Goal: Use online tool/utility: Utilize a website feature to perform a specific function

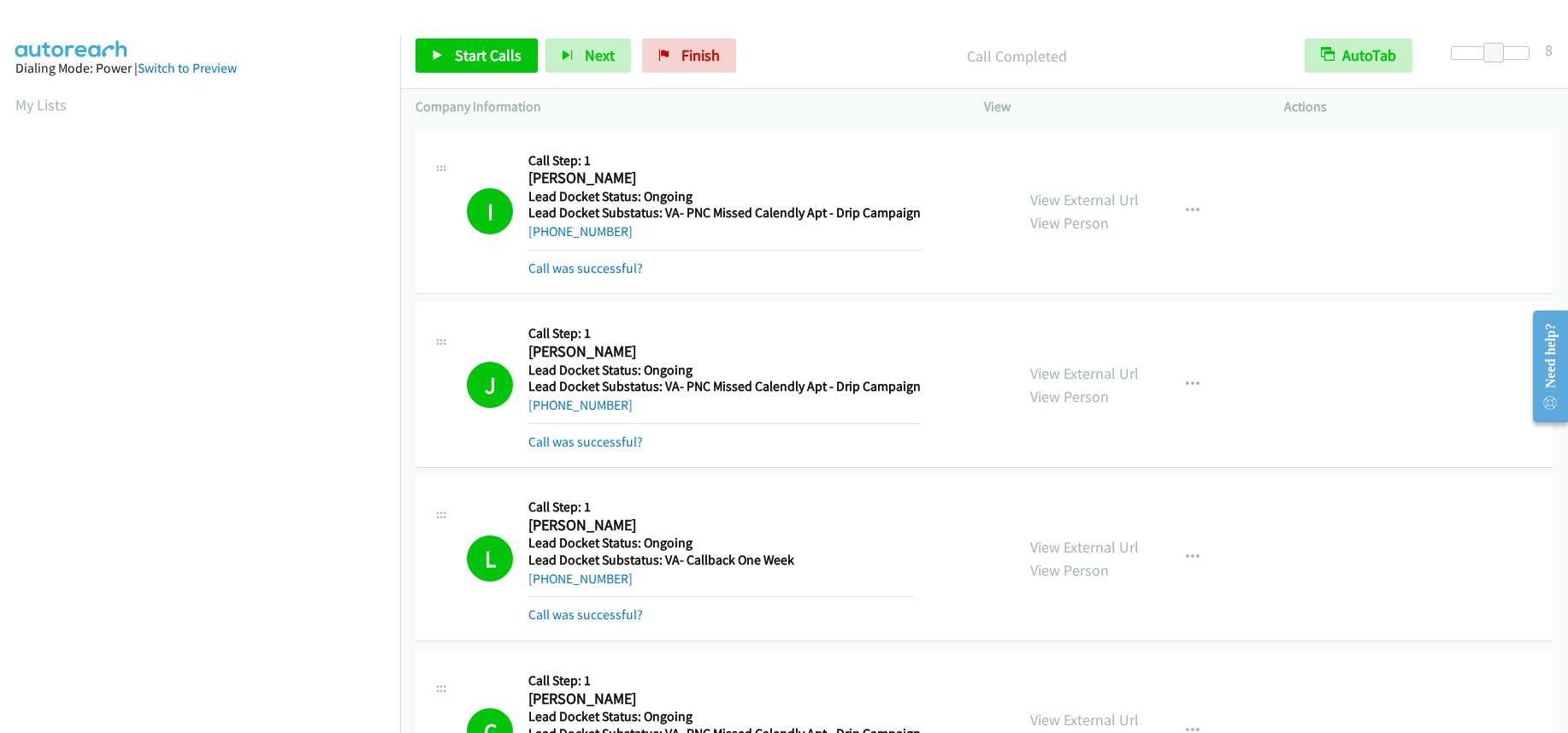
scroll to position [226, 0]
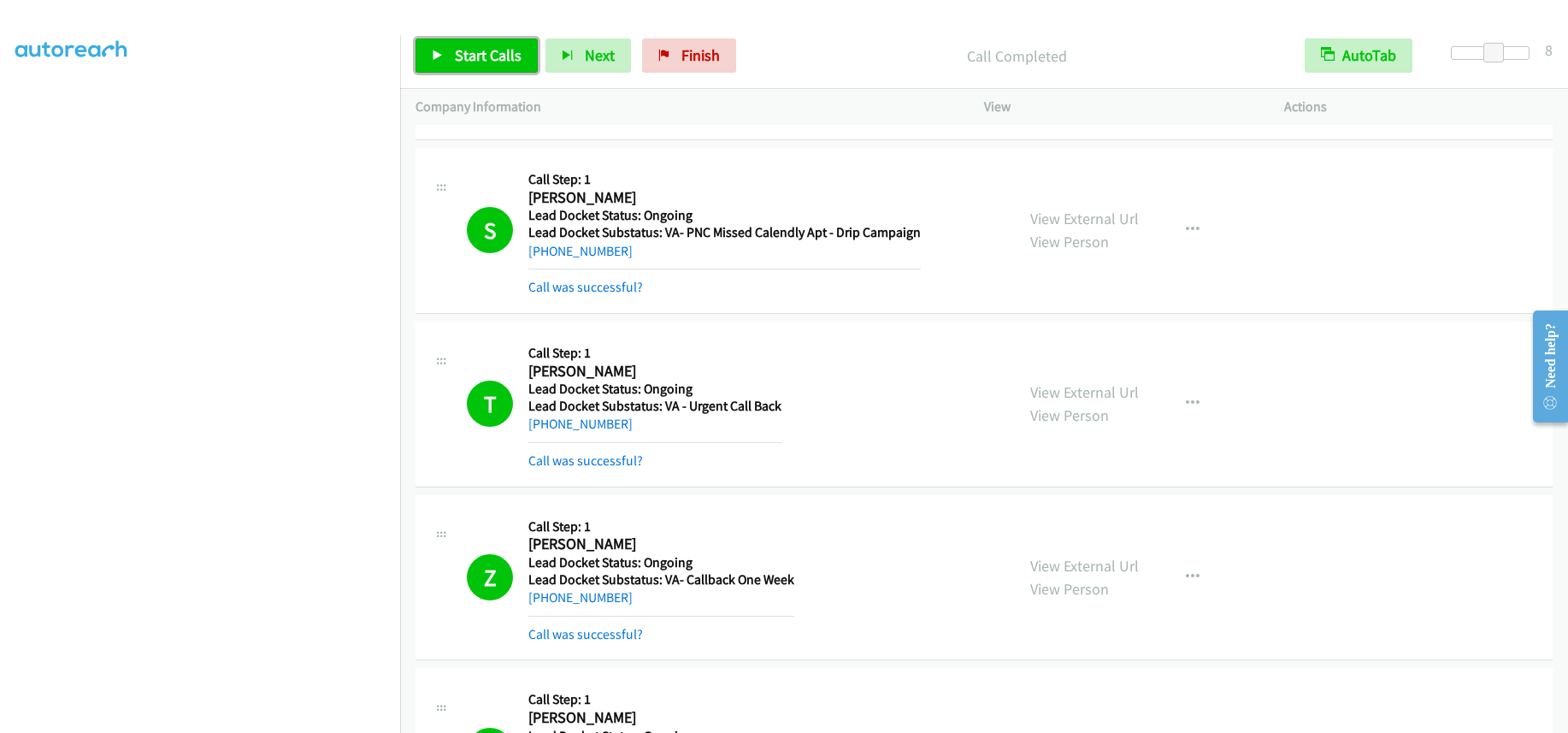
click at [503, 59] on span "Start Calls" at bounding box center [488, 55] width 66 height 20
click at [646, 47] on link "Finish" at bounding box center [660, 55] width 94 height 34
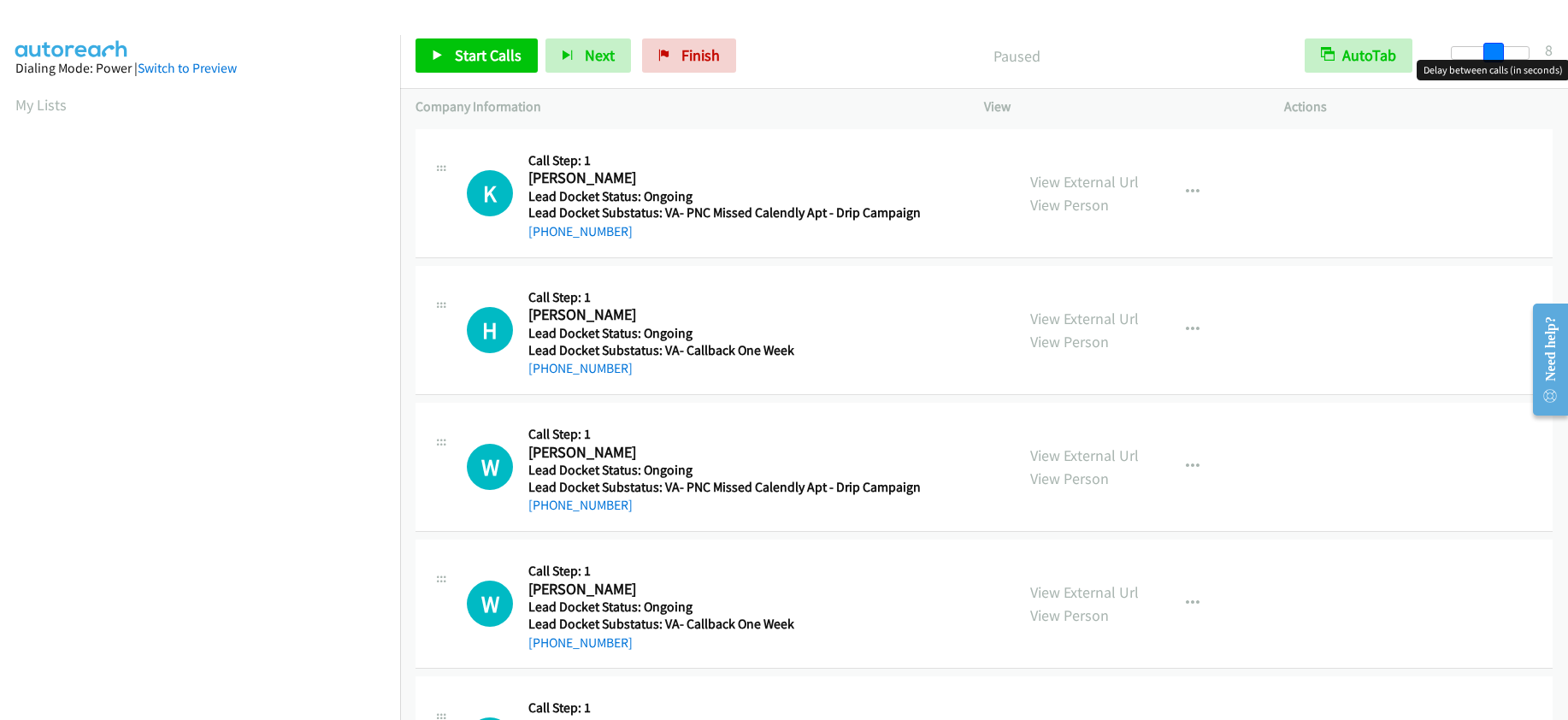
drag, startPoint x: 1459, startPoint y: 46, endPoint x: 1498, endPoint y: 59, distance: 41.1
click at [1498, 59] on span at bounding box center [1494, 53] width 21 height 21
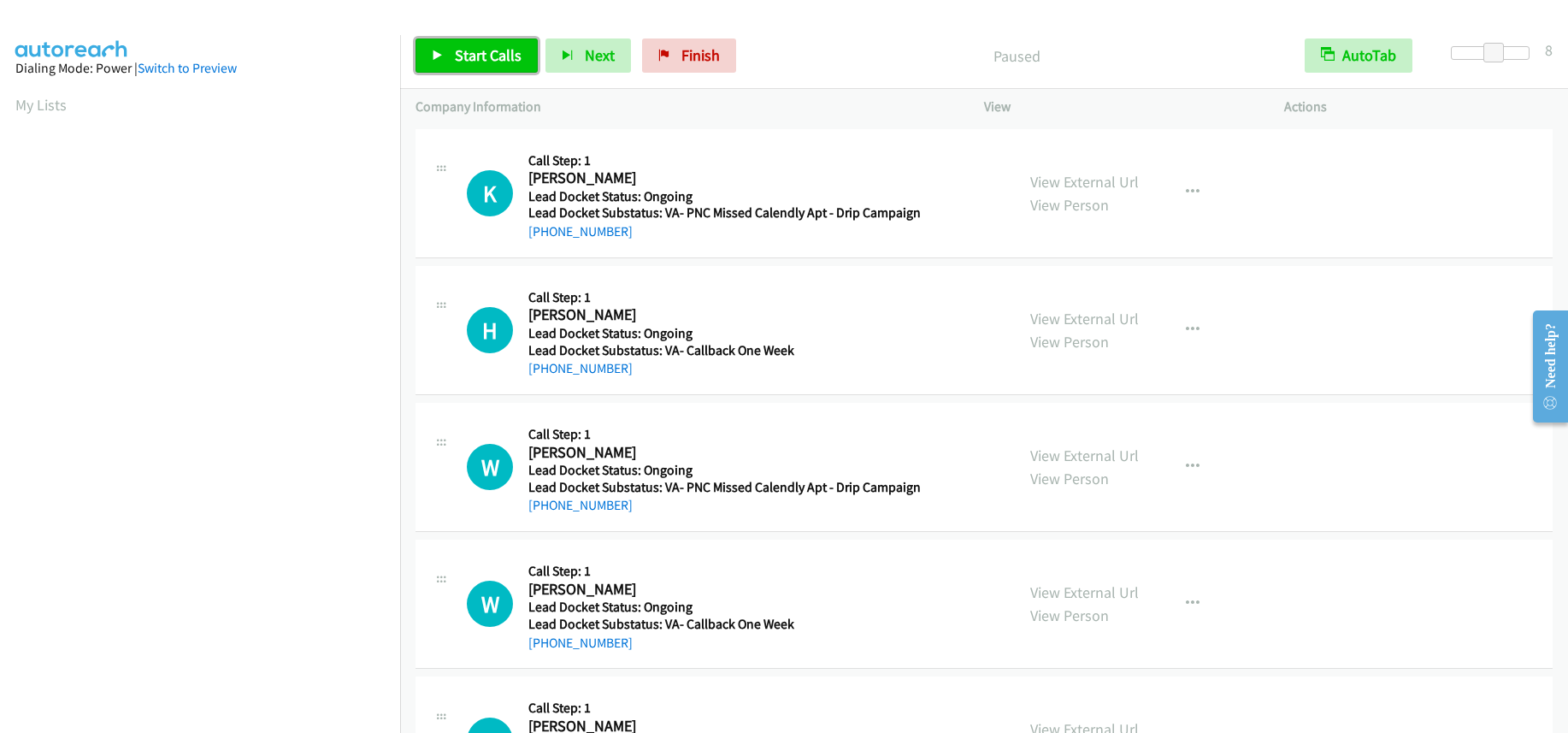
click at [503, 51] on span "Start Calls" at bounding box center [488, 55] width 66 height 20
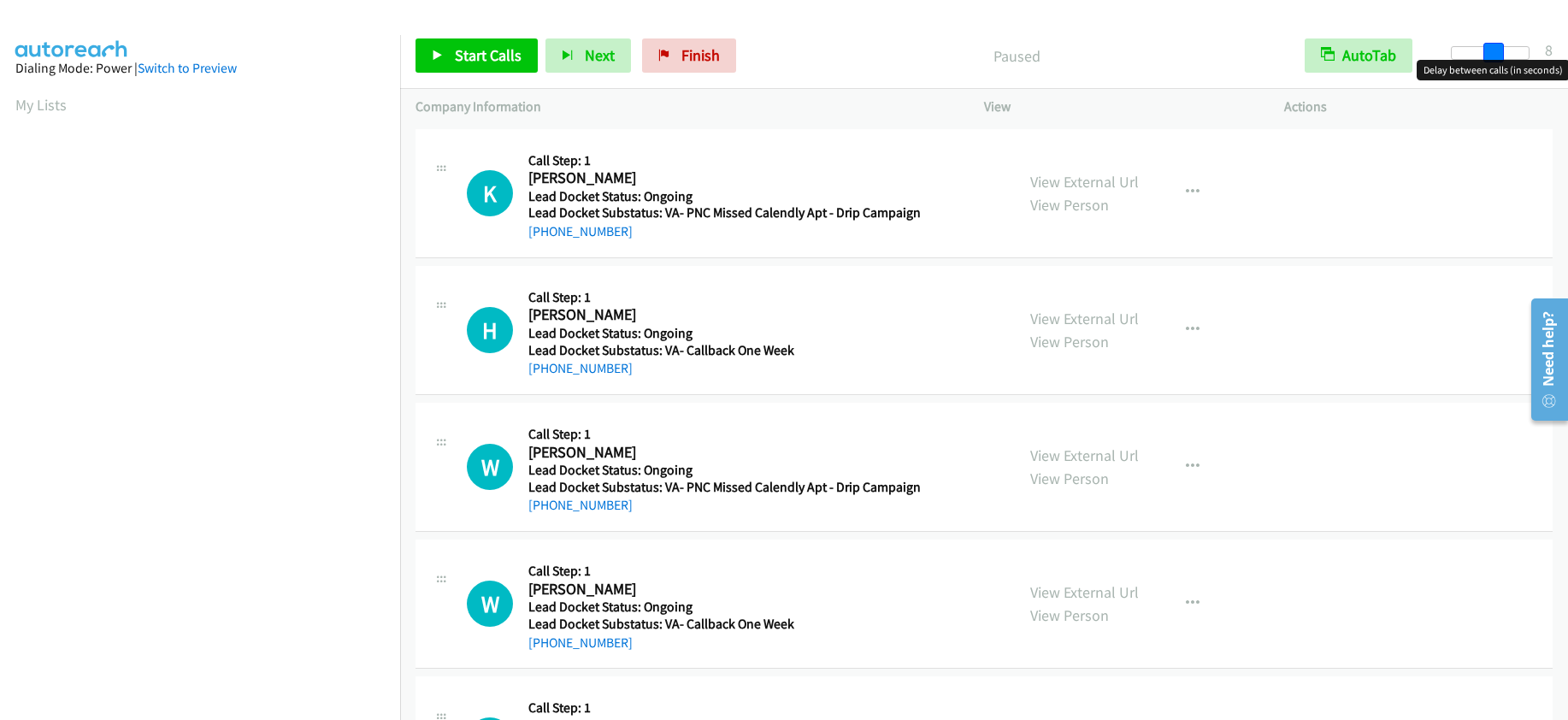
drag, startPoint x: 1460, startPoint y: 47, endPoint x: 1502, endPoint y: 52, distance: 42.3
click at [1502, 52] on span at bounding box center [1494, 53] width 21 height 21
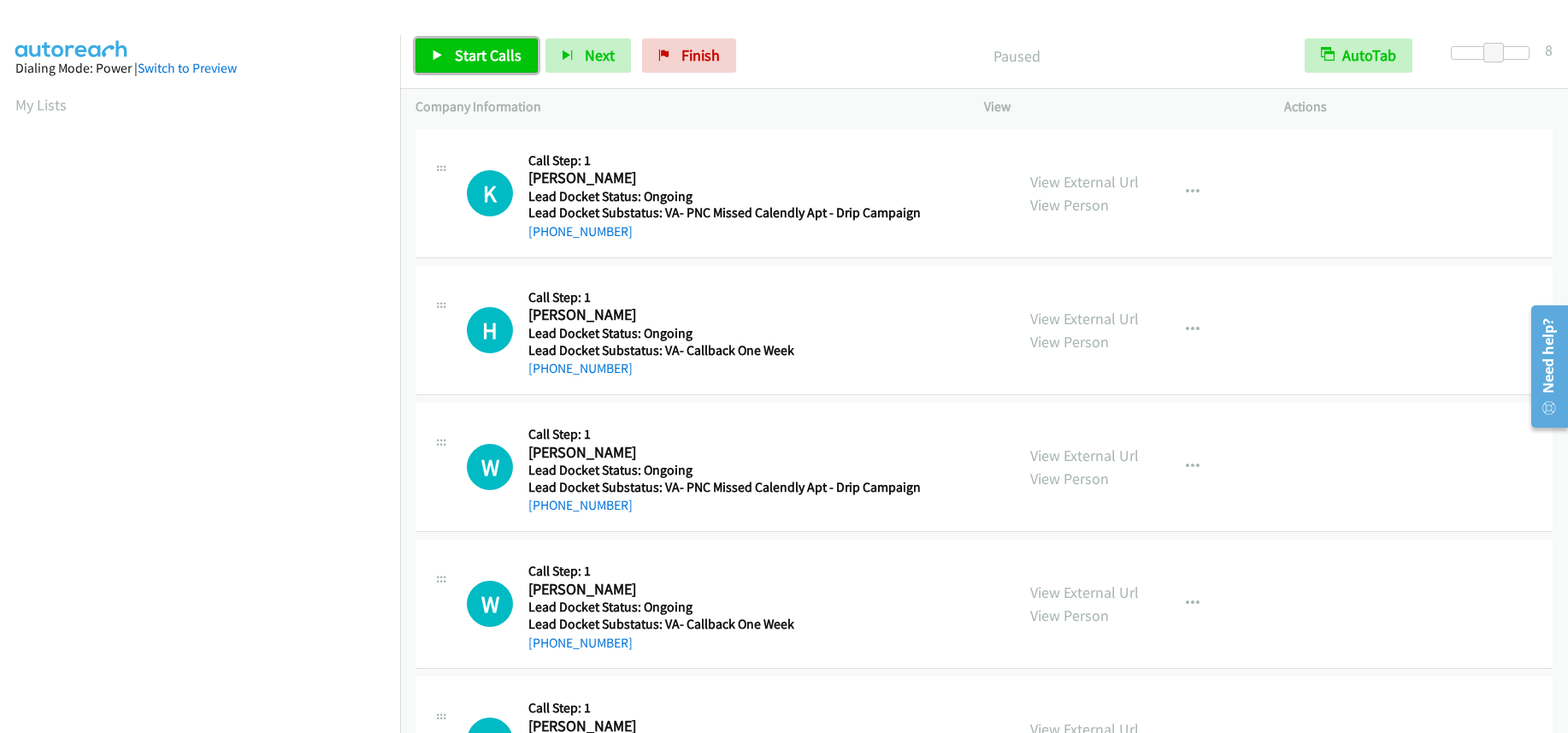
click at [481, 59] on span "Start Calls" at bounding box center [488, 55] width 66 height 20
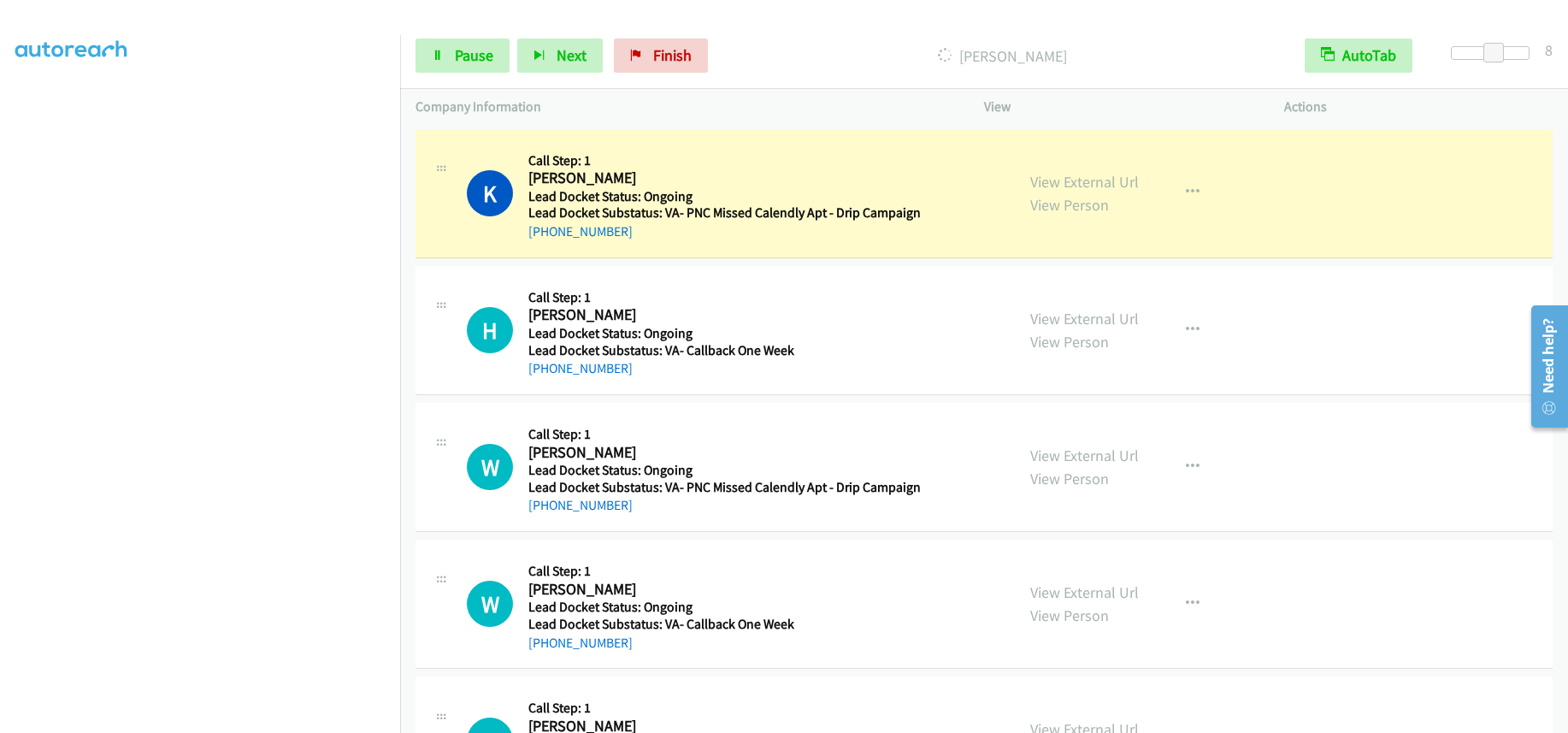
scroll to position [226, 0]
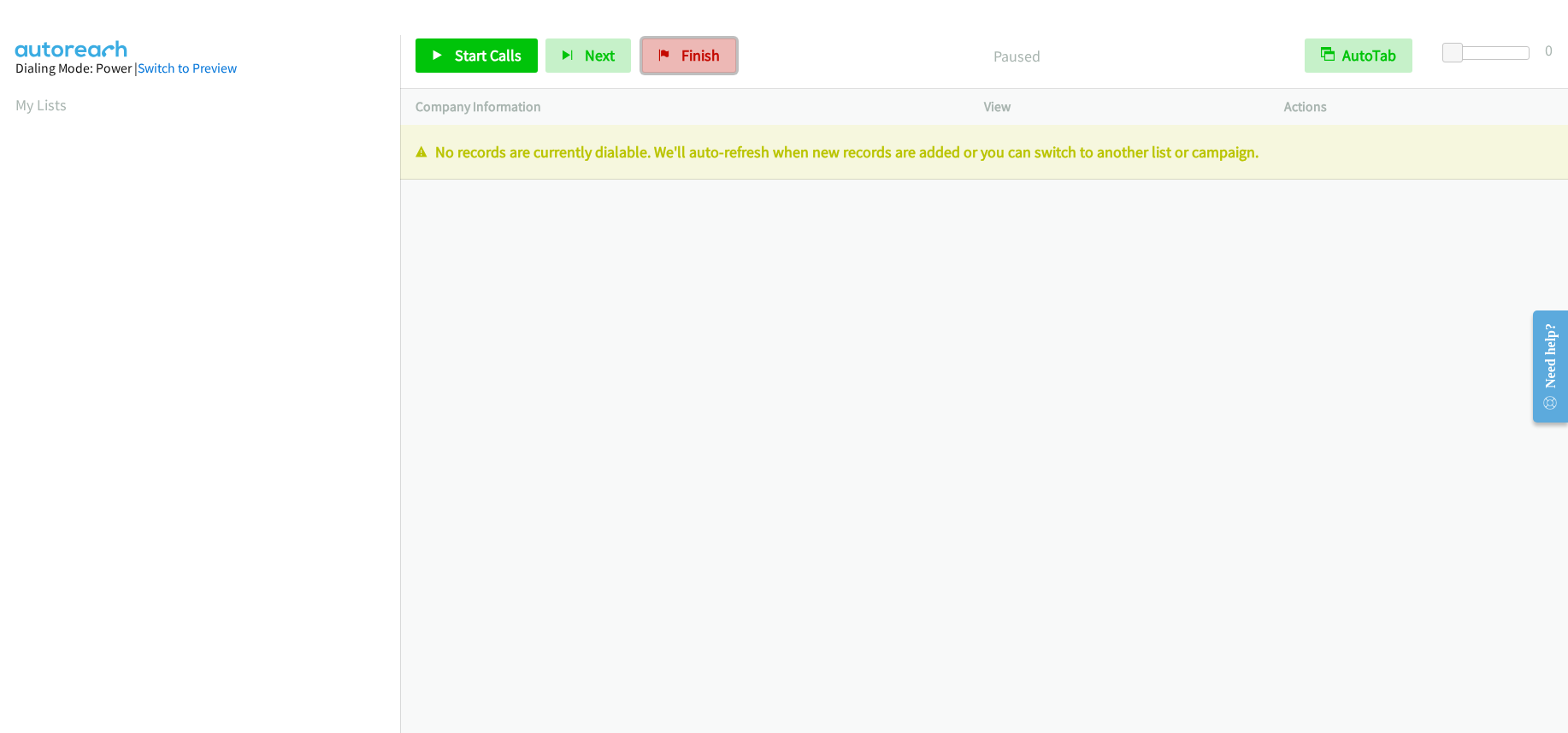
click at [702, 45] on link "Finish" at bounding box center [689, 55] width 94 height 34
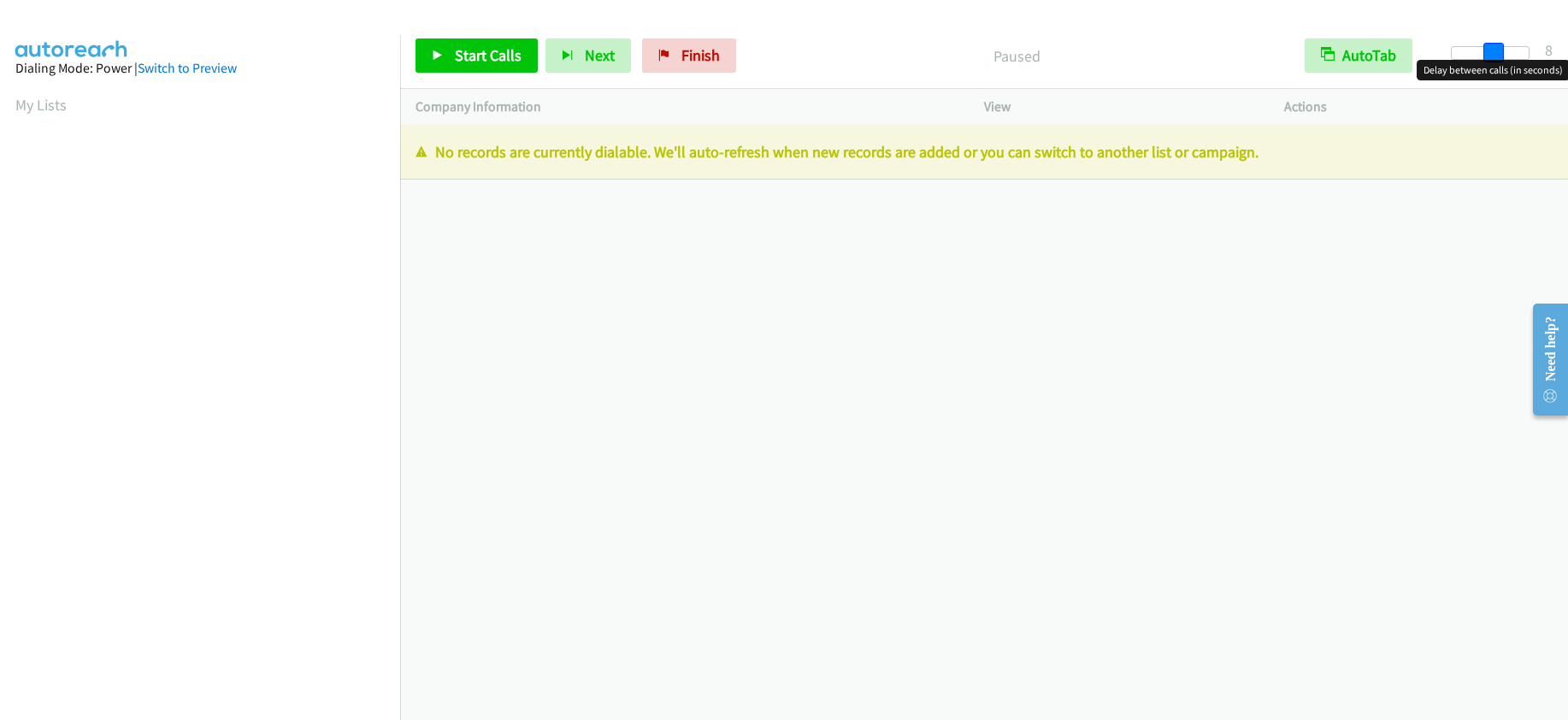
drag, startPoint x: 1461, startPoint y: 52, endPoint x: 1500, endPoint y: 56, distance: 39.2
click at [1500, 56] on span at bounding box center [1494, 53] width 21 height 21
